Goal: Information Seeking & Learning: Learn about a topic

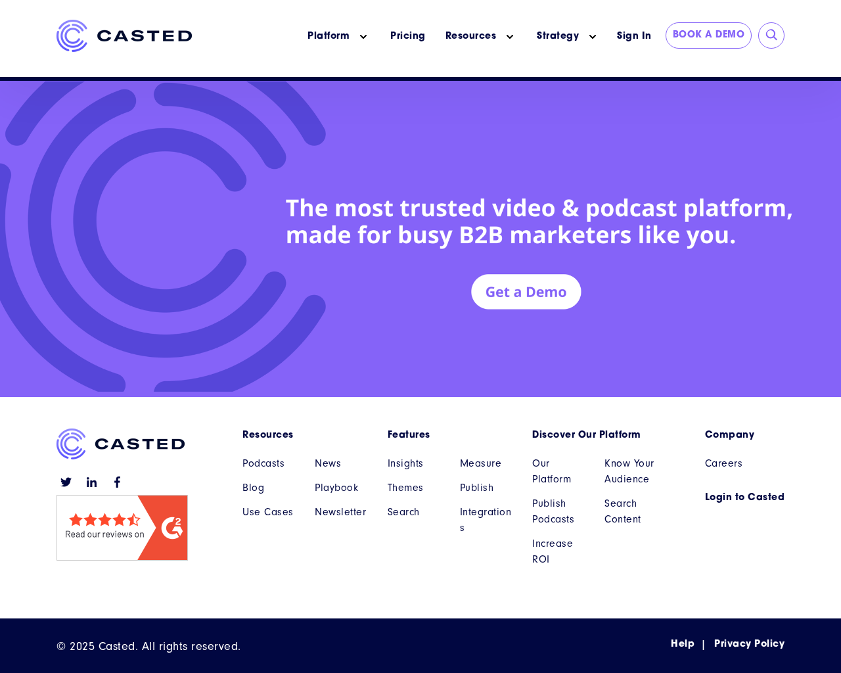
scroll to position [5748, 0]
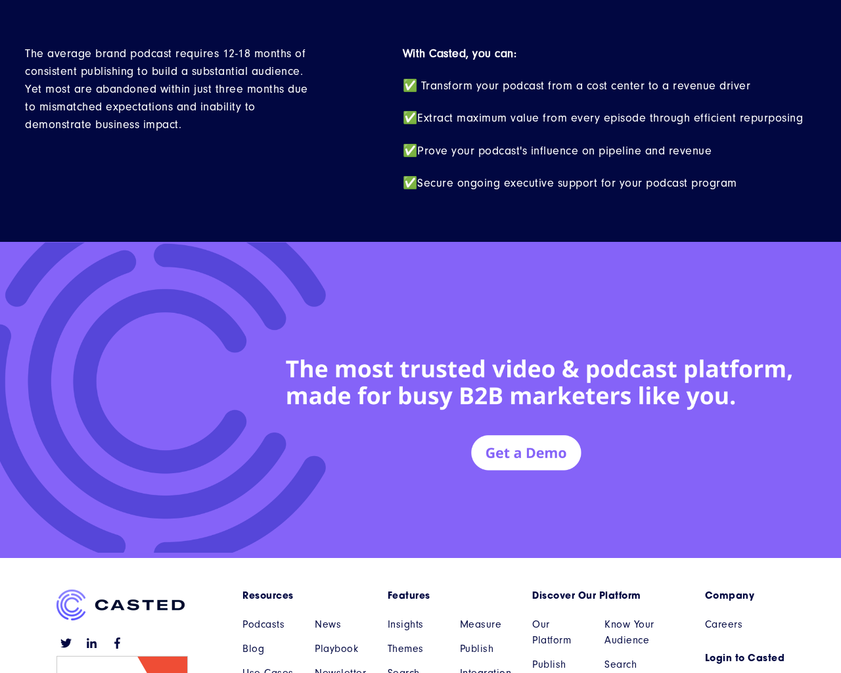
scroll to position [5748, 0]
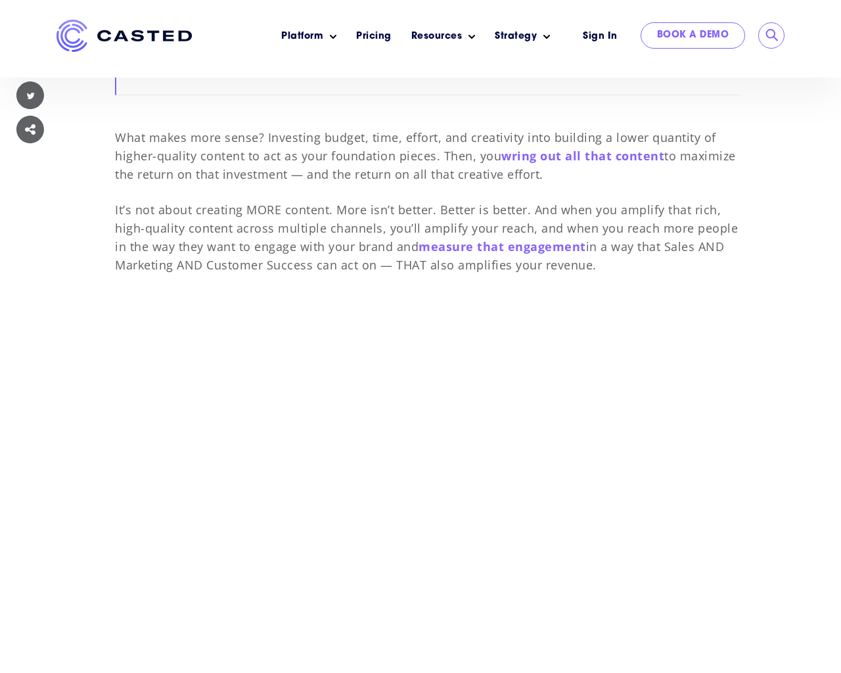
scroll to position [8875, 0]
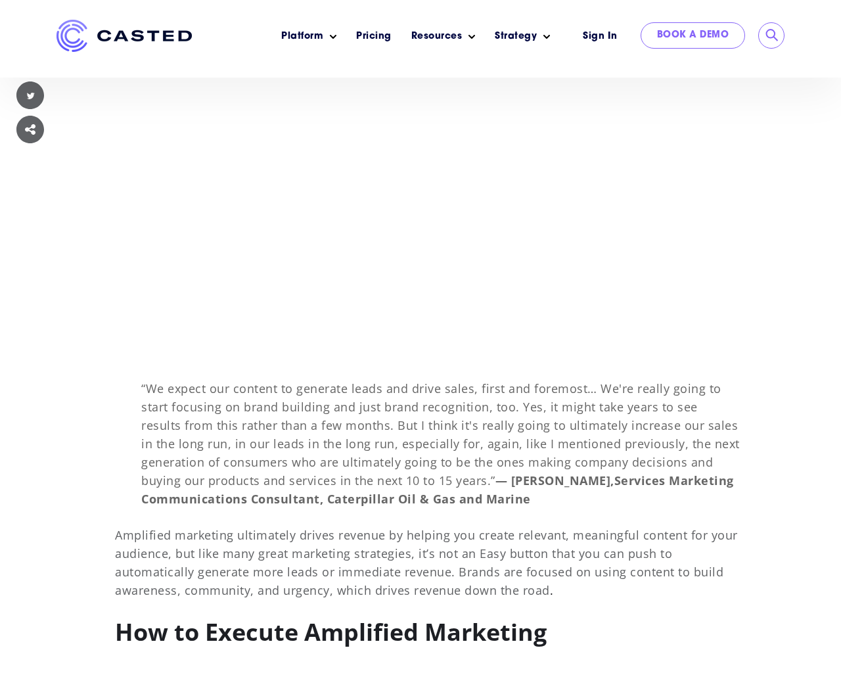
scroll to position [8875, 0]
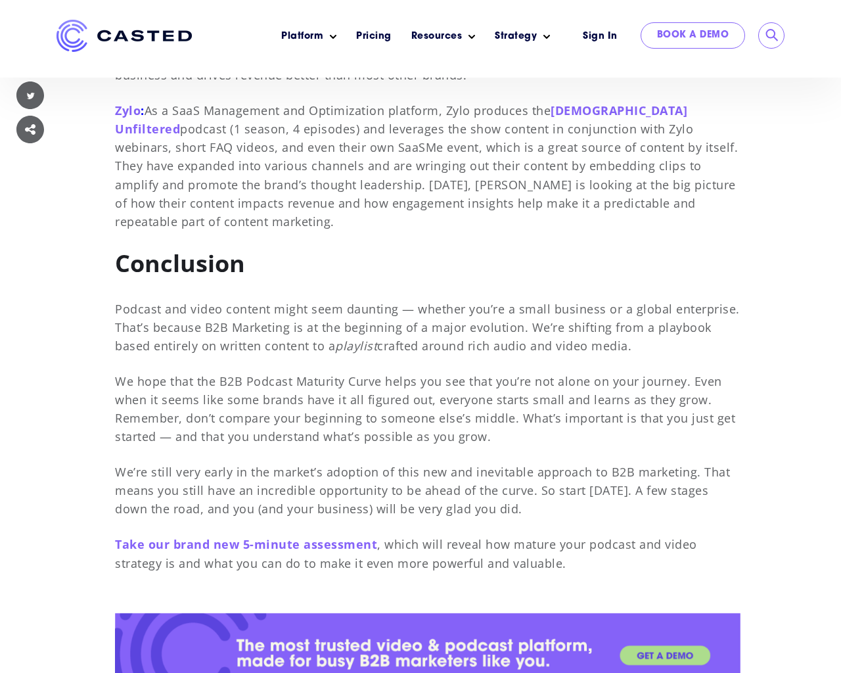
scroll to position [9861, 0]
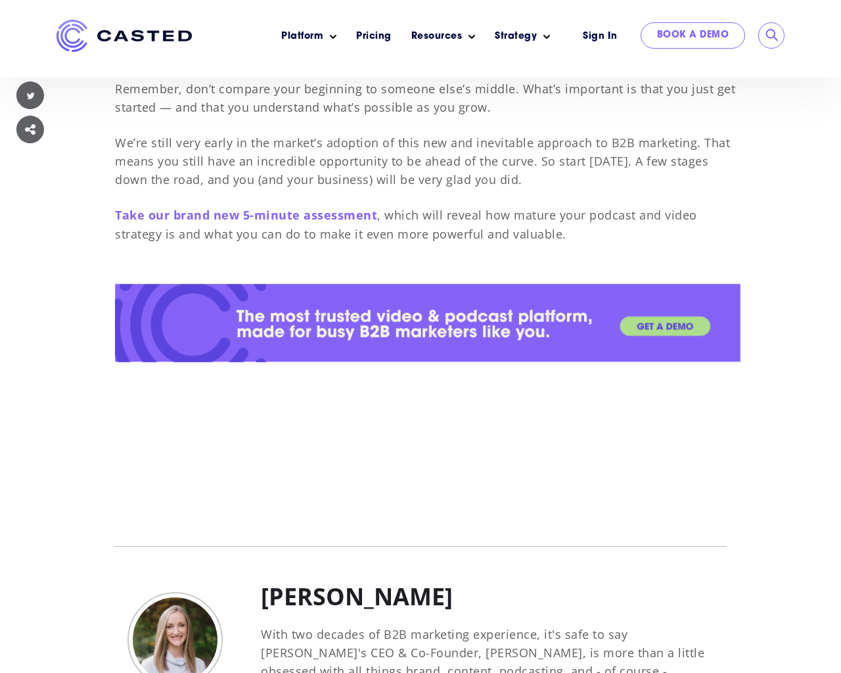
scroll to position [9861, 0]
